Goal: Task Accomplishment & Management: Use online tool/utility

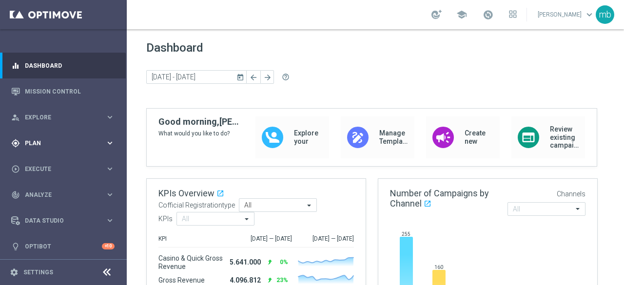
click at [108, 144] on icon "keyboard_arrow_right" at bounding box center [109, 142] width 9 height 9
click at [49, 164] on link "Target Groups" at bounding box center [63, 163] width 76 height 8
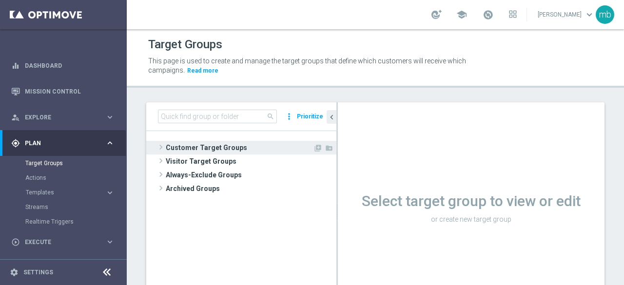
click at [160, 147] on span at bounding box center [161, 147] width 10 height 12
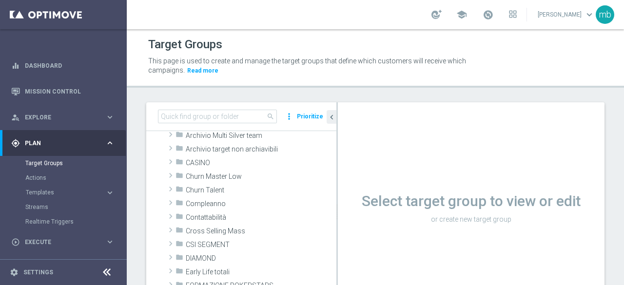
scroll to position [49, 0]
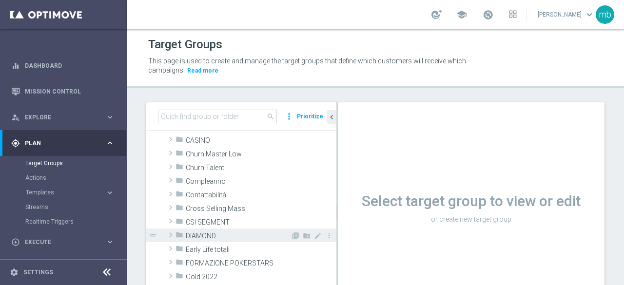
click at [171, 235] on span at bounding box center [171, 235] width 10 height 12
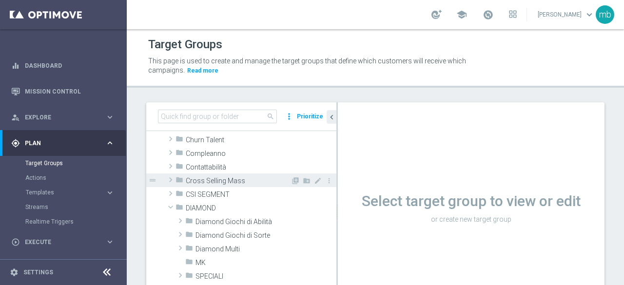
scroll to position [97, 0]
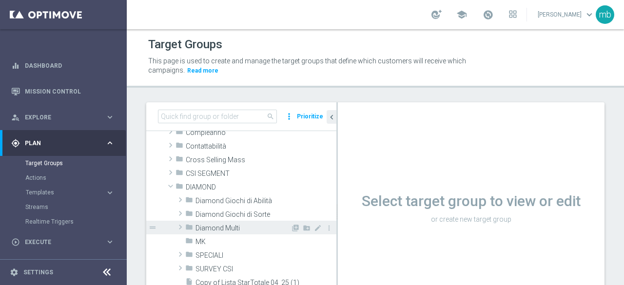
click at [179, 229] on span at bounding box center [180, 227] width 10 height 12
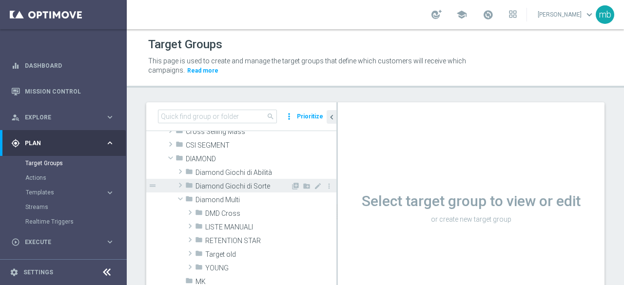
scroll to position [146, 0]
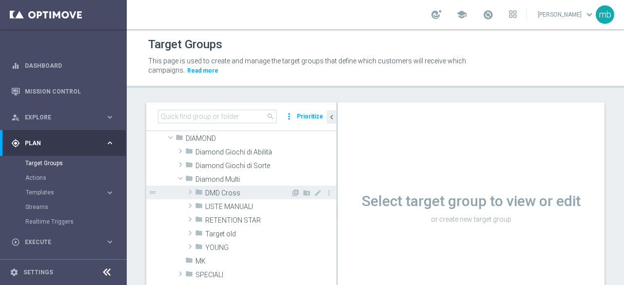
click at [190, 191] on span at bounding box center [190, 192] width 10 height 12
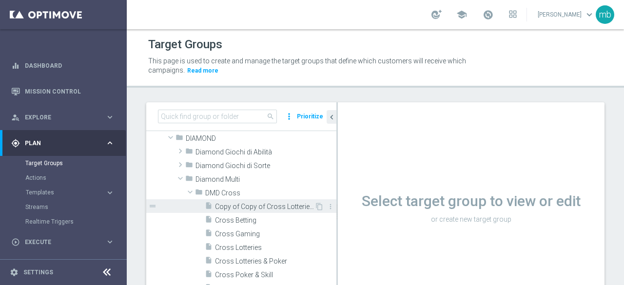
scroll to position [195, 0]
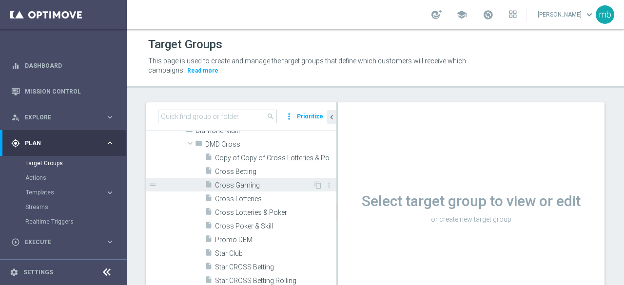
click at [235, 185] on span "Cross Gaming" at bounding box center [264, 185] width 98 height 8
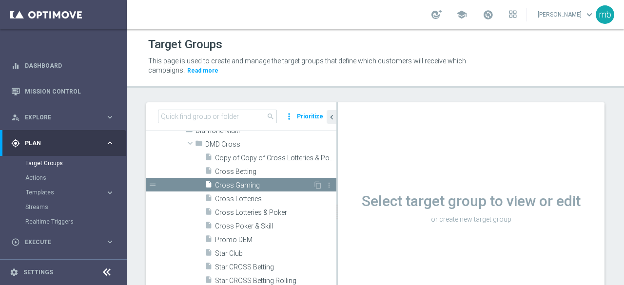
scroll to position [120, 0]
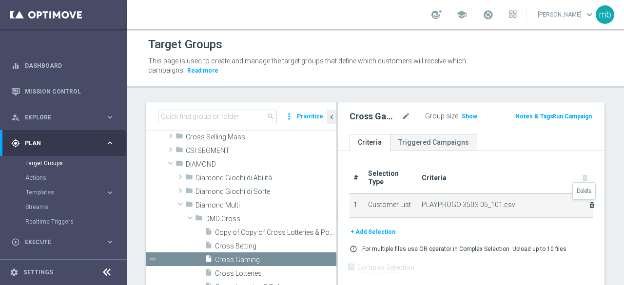
click at [588, 204] on icon "delete_forever" at bounding box center [592, 205] width 8 height 8
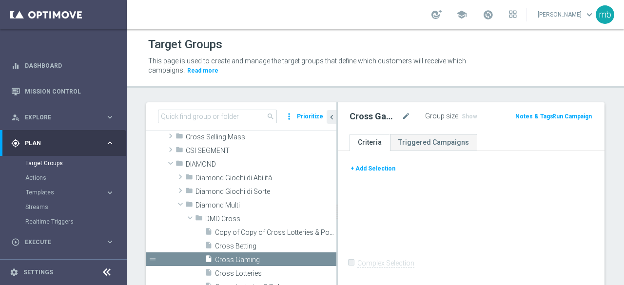
click at [373, 169] on button "+ Add Selection" at bounding box center [372, 168] width 47 height 11
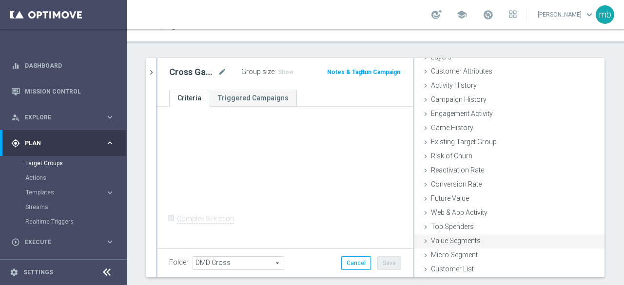
scroll to position [69, 0]
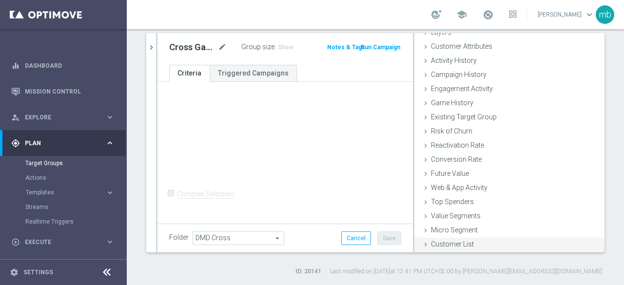
click at [442, 244] on span "Customer List" at bounding box center [452, 244] width 43 height 8
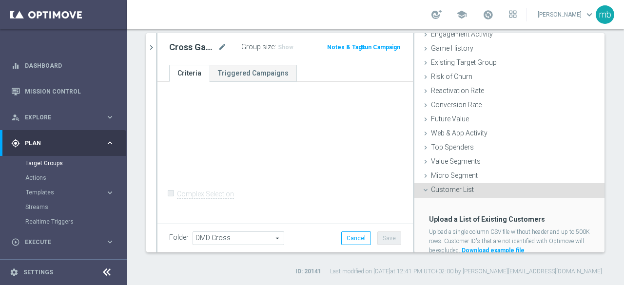
scroll to position [134, 0]
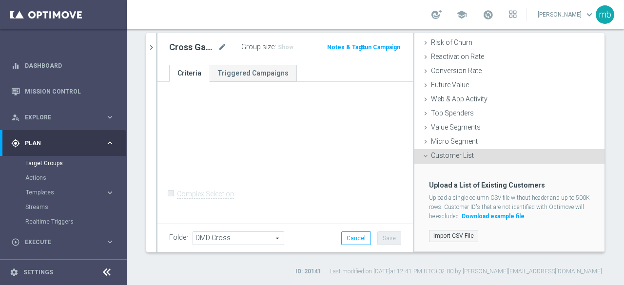
click at [450, 234] on label "Import CSV File" at bounding box center [453, 236] width 49 height 12
click at [0, 0] on input "Import CSV File" at bounding box center [0, 0] width 0 height 0
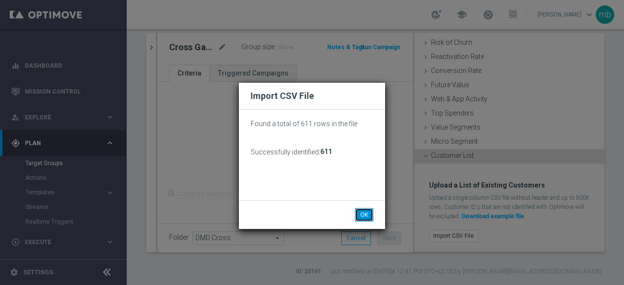
click at [364, 209] on button "OK" at bounding box center [364, 215] width 19 height 14
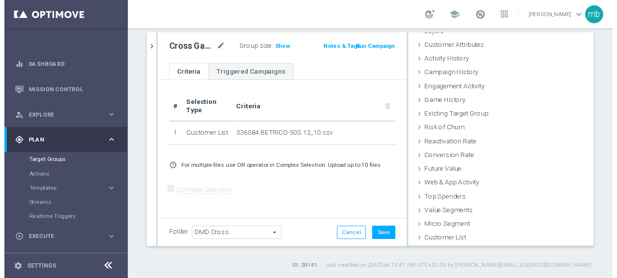
scroll to position [45, 0]
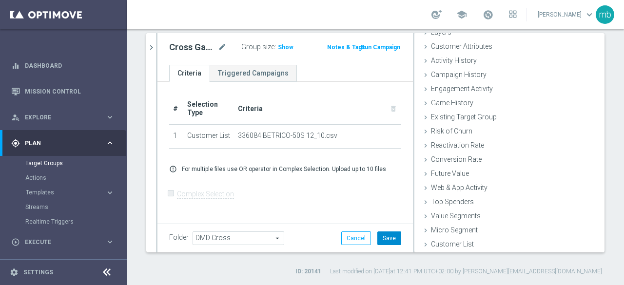
click at [381, 237] on button "Save" at bounding box center [389, 239] width 24 height 14
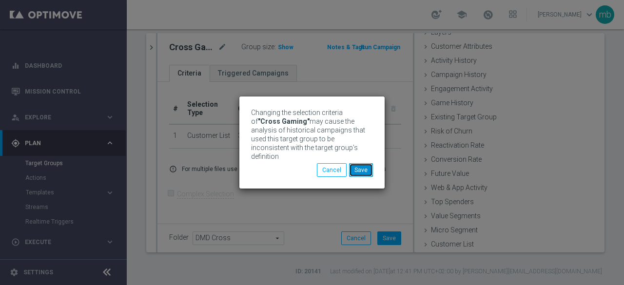
click at [358, 163] on button "Save" at bounding box center [361, 170] width 24 height 14
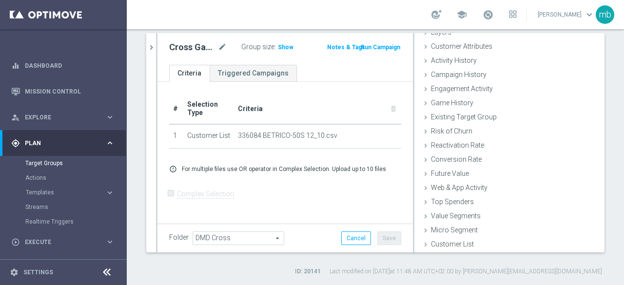
click at [385, 45] on button "Run Campaign" at bounding box center [380, 47] width 41 height 11
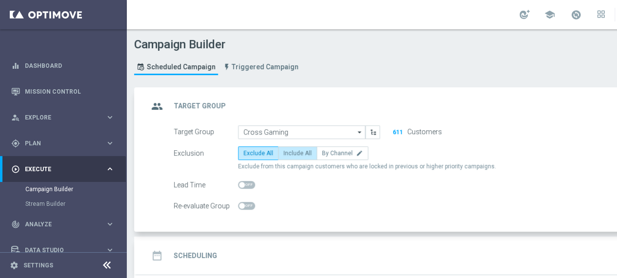
click at [300, 152] on span "Include All" at bounding box center [297, 153] width 28 height 7
click at [290, 152] on input "Include All" at bounding box center [286, 155] width 6 height 6
radio input "true"
click at [204, 255] on h2 "Scheduling" at bounding box center [195, 255] width 43 height 9
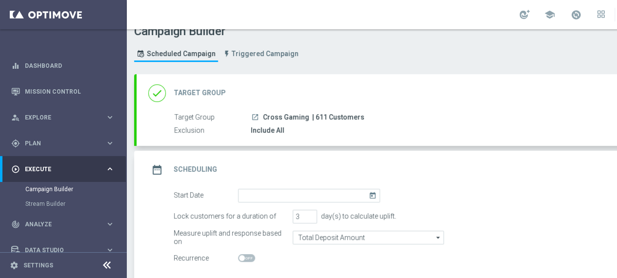
scroll to position [49, 0]
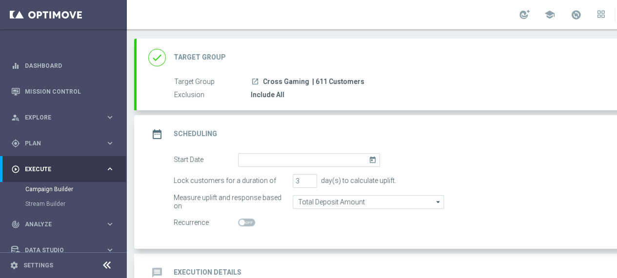
click at [372, 160] on icon "today" at bounding box center [373, 158] width 11 height 11
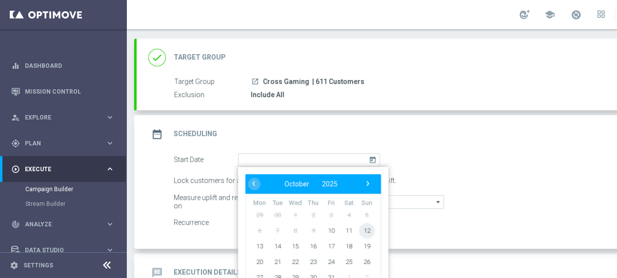
click at [363, 228] on span "12" at bounding box center [367, 230] width 16 height 16
type input "[DATE]"
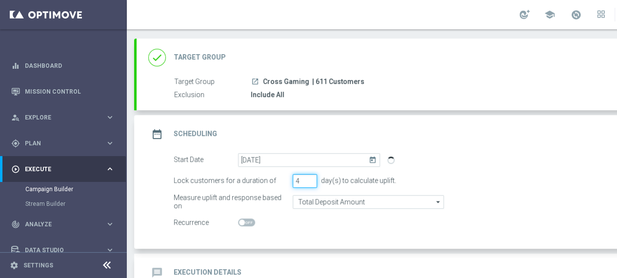
click at [310, 177] on input "4" at bounding box center [304, 181] width 24 height 14
click at [310, 177] on input "5" at bounding box center [304, 181] width 24 height 14
click at [310, 177] on input "6" at bounding box center [304, 181] width 24 height 14
type input "7"
click at [310, 177] on input "7" at bounding box center [304, 181] width 24 height 14
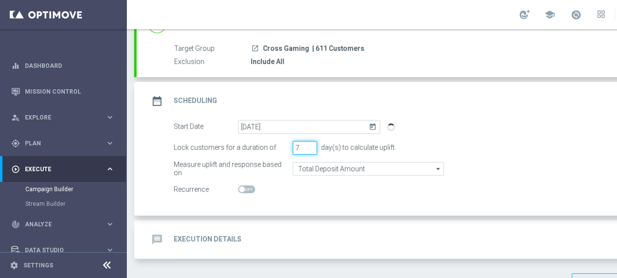
scroll to position [97, 0]
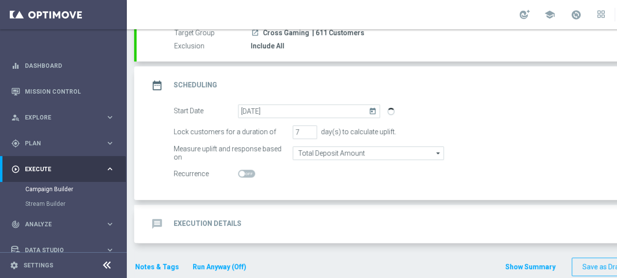
click at [225, 220] on h2 "Execution Details" at bounding box center [208, 223] width 68 height 9
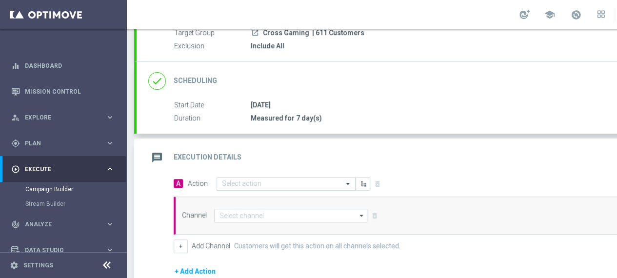
click at [343, 181] on span at bounding box center [349, 183] width 12 height 8
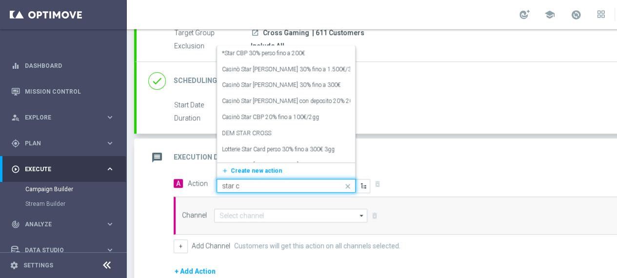
type input "star cr"
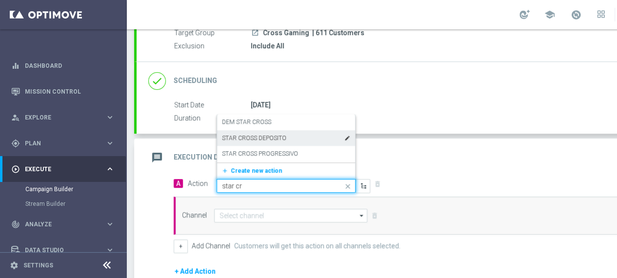
click at [274, 140] on label "STAR CROSS DEPOSITO" at bounding box center [254, 138] width 64 height 8
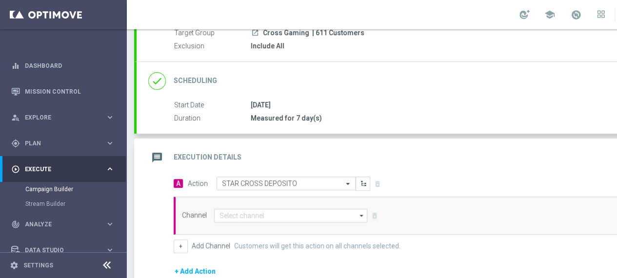
click at [357, 214] on icon "arrow_drop_down" at bounding box center [362, 215] width 10 height 13
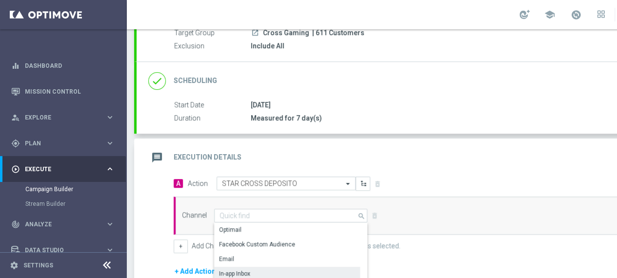
click at [289, 271] on div "In-app Inbox" at bounding box center [287, 274] width 146 height 14
type input "In-app Inbox"
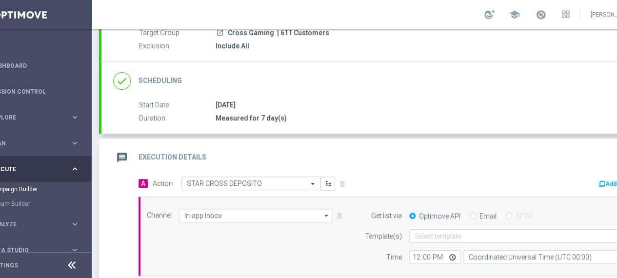
scroll to position [0, 102]
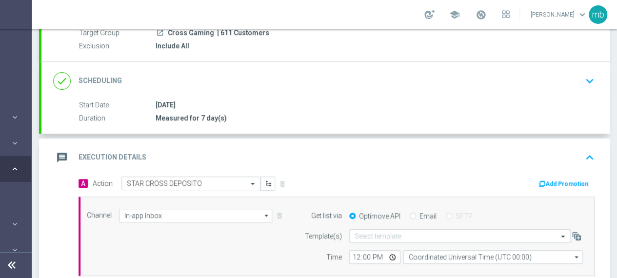
click at [557, 184] on button "Add Promotion" at bounding box center [564, 183] width 54 height 11
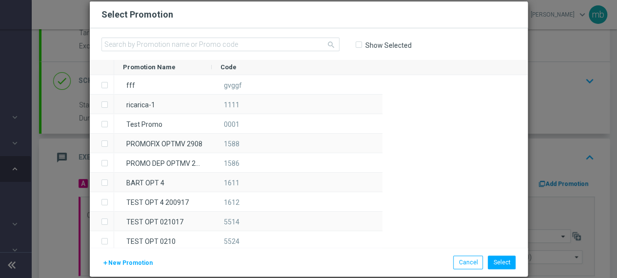
scroll to position [0, 95]
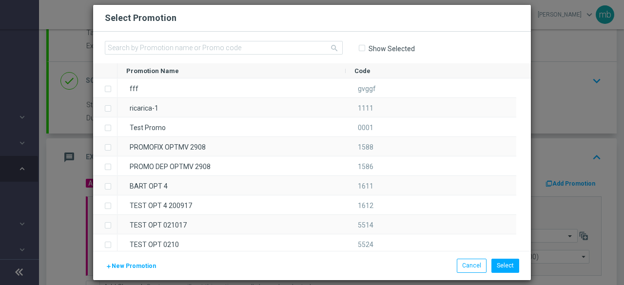
click at [129, 265] on span "New Promotion" at bounding box center [134, 266] width 44 height 7
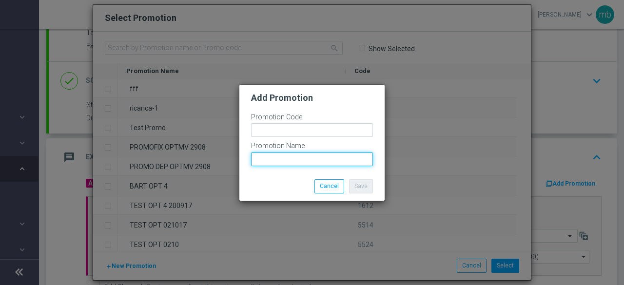
click at [270, 161] on input "text" at bounding box center [312, 160] width 122 height 14
paste input "BETRICO-50S"
type input "BETRICO-50S"
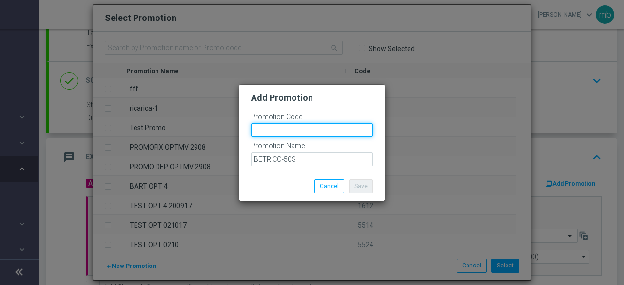
click at [263, 127] on input "text" at bounding box center [312, 130] width 122 height 14
paste input "336084"
type input "336084"
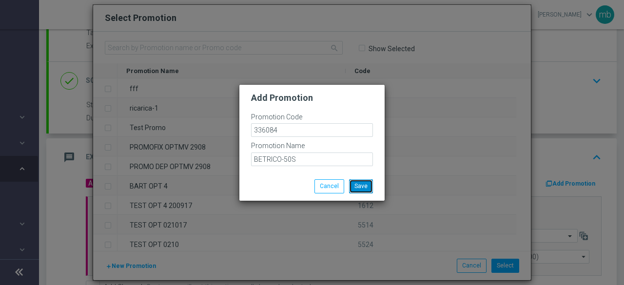
click at [367, 185] on button "Save" at bounding box center [361, 186] width 24 height 14
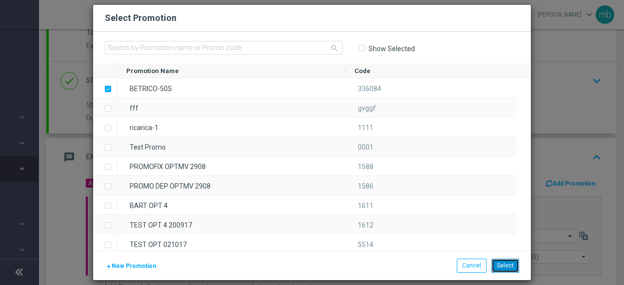
click at [504, 269] on button "Select" at bounding box center [505, 266] width 28 height 14
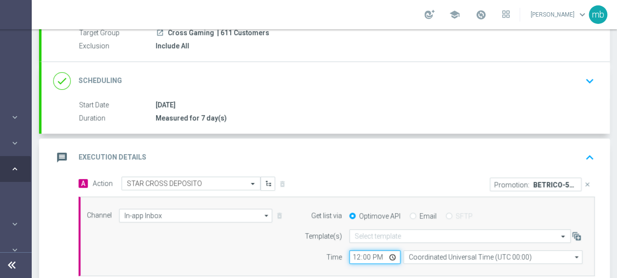
click at [391, 253] on input "12:00" at bounding box center [374, 257] width 51 height 14
type input "08:00"
click at [267, 255] on div "Channel In-app Inbox In-app Inbox arrow_drop_down Show Selected 1 of 20 Optimail" at bounding box center [334, 237] width 510 height 56
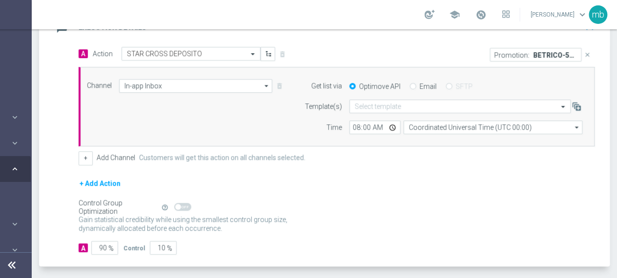
scroll to position [244, 0]
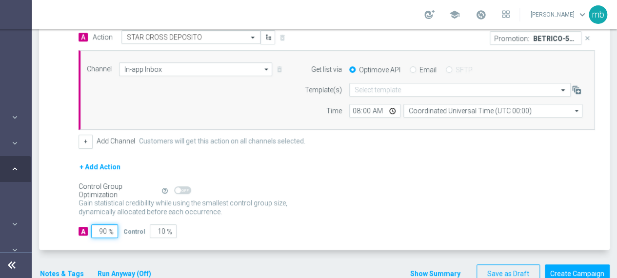
drag, startPoint x: 105, startPoint y: 228, endPoint x: 97, endPoint y: 227, distance: 7.8
click at [97, 227] on input "90" at bounding box center [104, 231] width 27 height 14
type input "1"
type input "99"
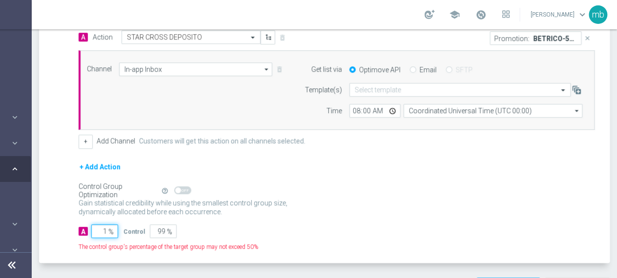
type input "10"
type input "90"
type input "100"
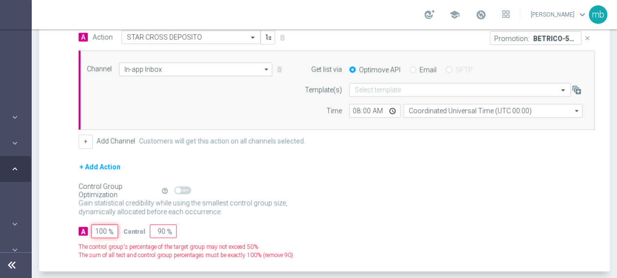
type input "0"
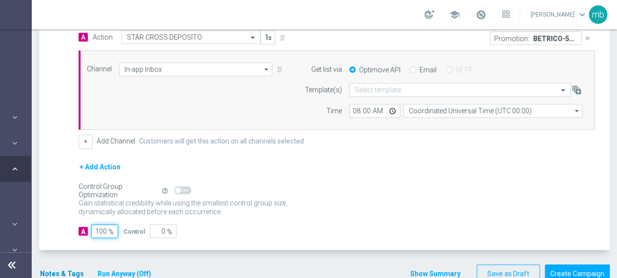
type input "100"
click at [64, 272] on button "Notes & Tags" at bounding box center [62, 274] width 46 height 12
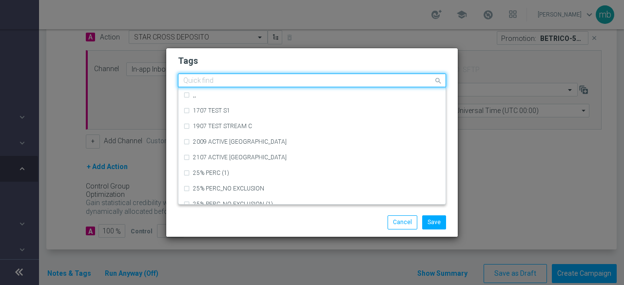
click at [212, 79] on input "text" at bounding box center [308, 81] width 250 height 8
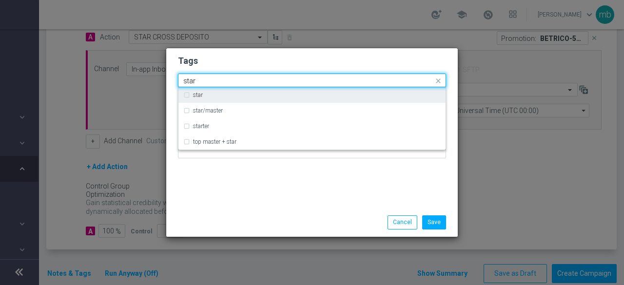
click at [202, 91] on div "star" at bounding box center [311, 95] width 257 height 16
type input "star"
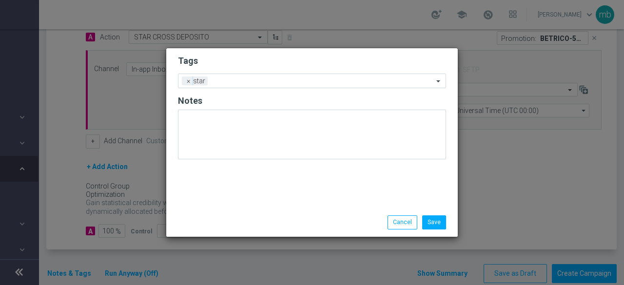
drag, startPoint x: 225, startPoint y: 182, endPoint x: 237, endPoint y: 151, distance: 33.5
click at [227, 182] on div "Tags Add a new tag × star Notes" at bounding box center [311, 128] width 291 height 160
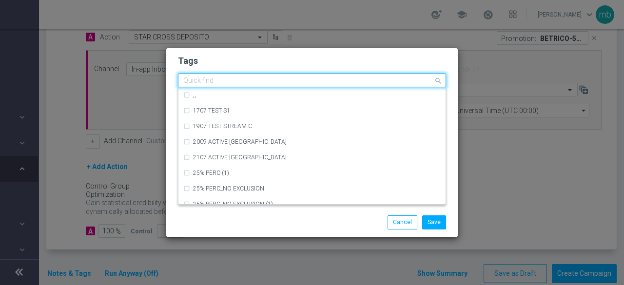
click at [246, 78] on input "text" at bounding box center [308, 81] width 250 height 8
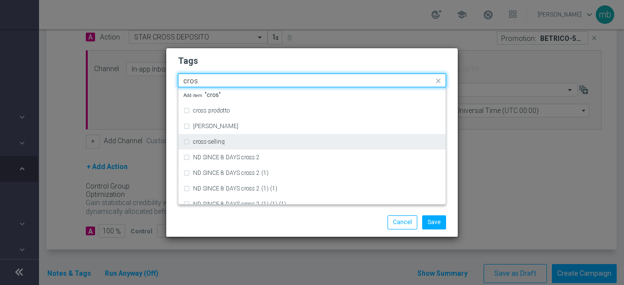
click at [217, 140] on label "cross-selling" at bounding box center [209, 142] width 32 height 6
type input "cros"
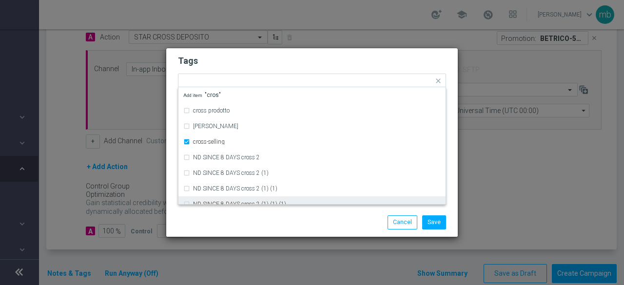
drag, startPoint x: 225, startPoint y: 216, endPoint x: 244, endPoint y: 171, distance: 49.2
click at [225, 216] on div "Save Cancel" at bounding box center [312, 222] width 283 height 14
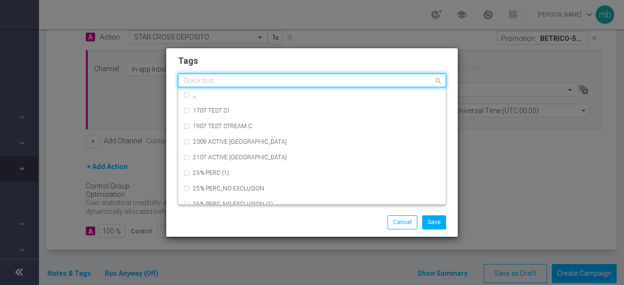
click at [275, 83] on input "text" at bounding box center [308, 81] width 250 height 8
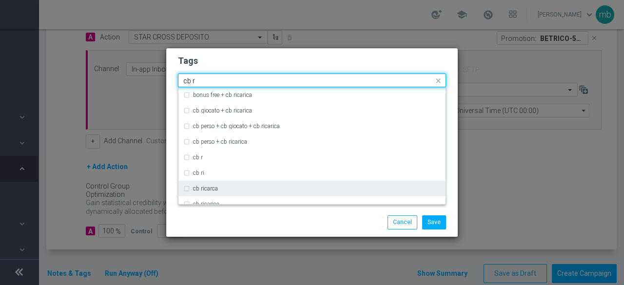
click at [234, 186] on div "cb ricarca" at bounding box center [317, 189] width 248 height 6
type input "cb r"
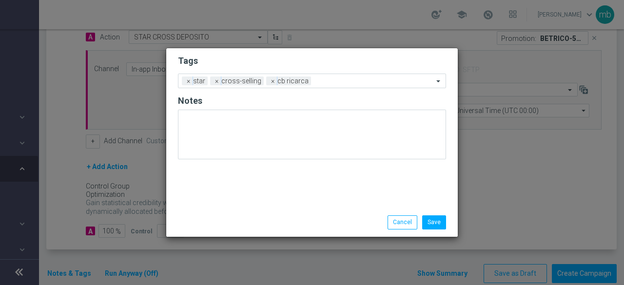
drag, startPoint x: 245, startPoint y: 224, endPoint x: 274, endPoint y: 170, distance: 61.3
click at [246, 224] on div "Save Cancel" at bounding box center [312, 222] width 283 height 14
click at [326, 80] on input "text" at bounding box center [374, 81] width 118 height 8
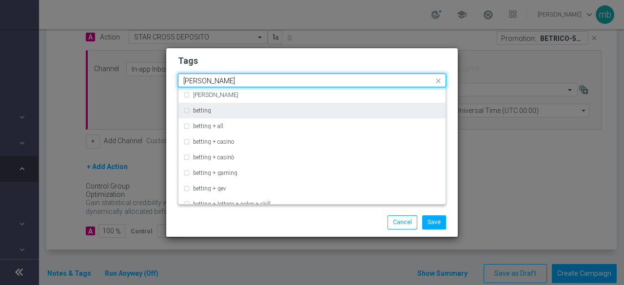
click at [282, 110] on div "betting" at bounding box center [317, 111] width 248 height 6
type input "[PERSON_NAME]"
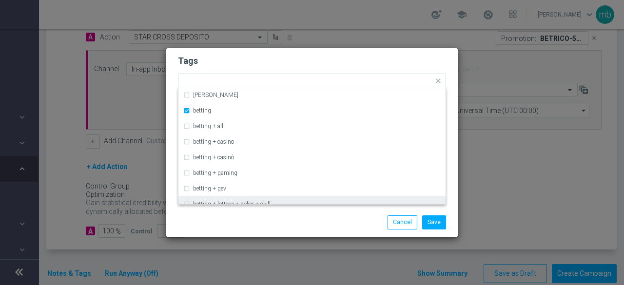
click at [280, 218] on div "Save Cancel" at bounding box center [359, 222] width 189 height 14
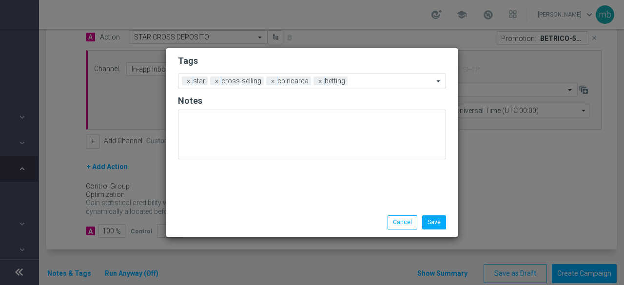
click at [369, 80] on input "text" at bounding box center [392, 81] width 82 height 8
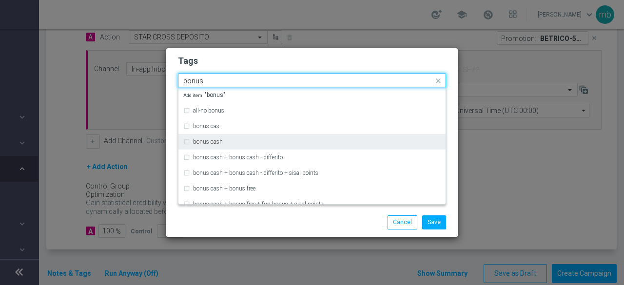
click at [243, 142] on div "bonus cash" at bounding box center [317, 142] width 248 height 6
type input "bonus"
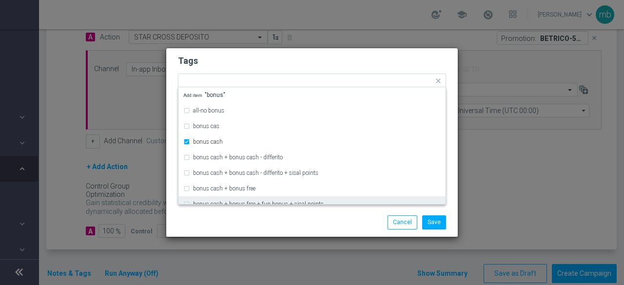
click at [252, 225] on div "Save Cancel" at bounding box center [312, 222] width 283 height 14
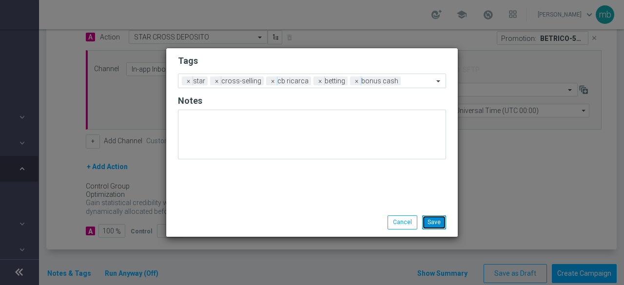
click at [433, 224] on button "Save" at bounding box center [434, 222] width 24 height 14
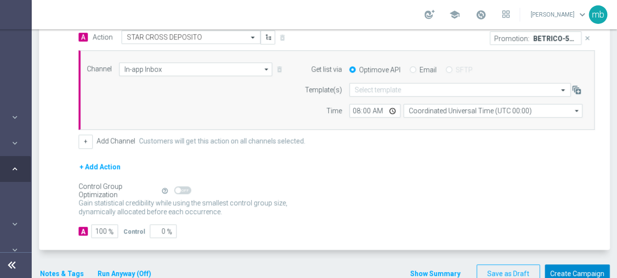
click at [579, 273] on button "Create Campaign" at bounding box center [576, 273] width 65 height 19
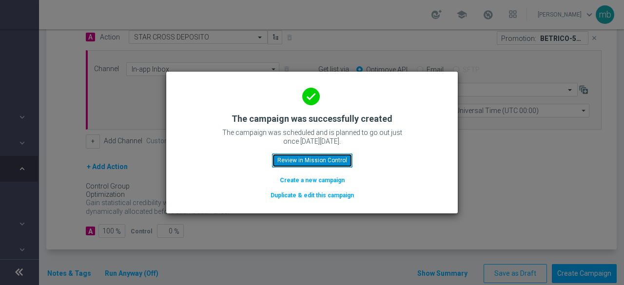
click at [325, 165] on button "Review in Mission Control" at bounding box center [312, 161] width 80 height 14
